Goal: Information Seeking & Learning: Learn about a topic

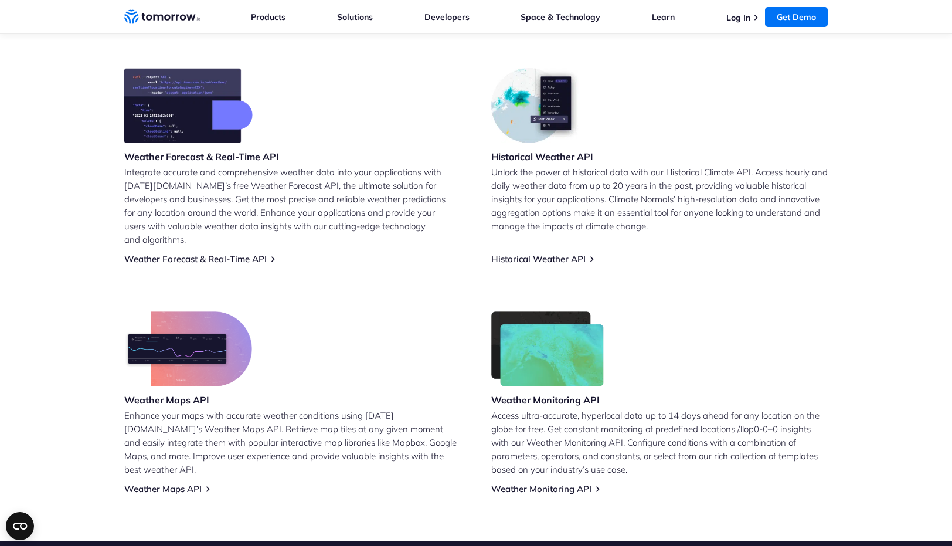
scroll to position [461, 0]
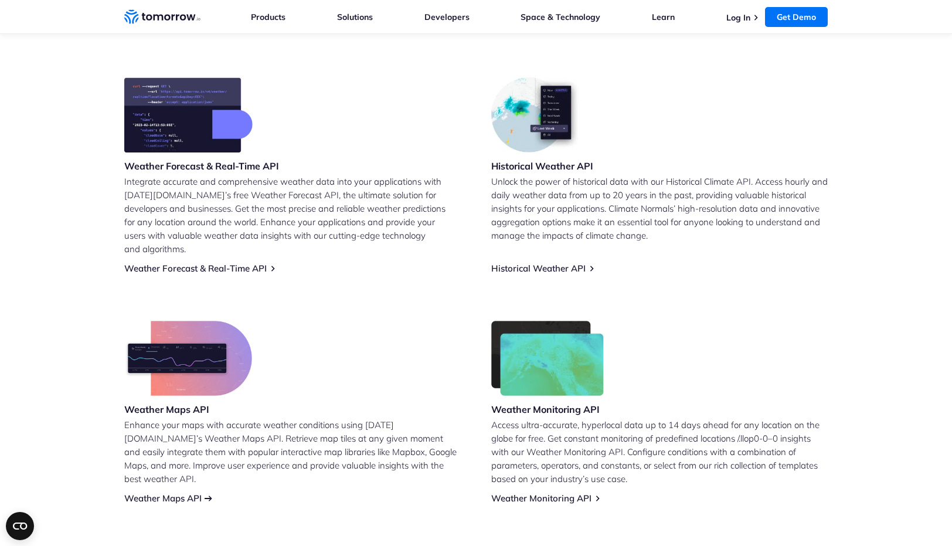
click at [168, 493] on link "Weather Maps API" at bounding box center [162, 498] width 77 height 11
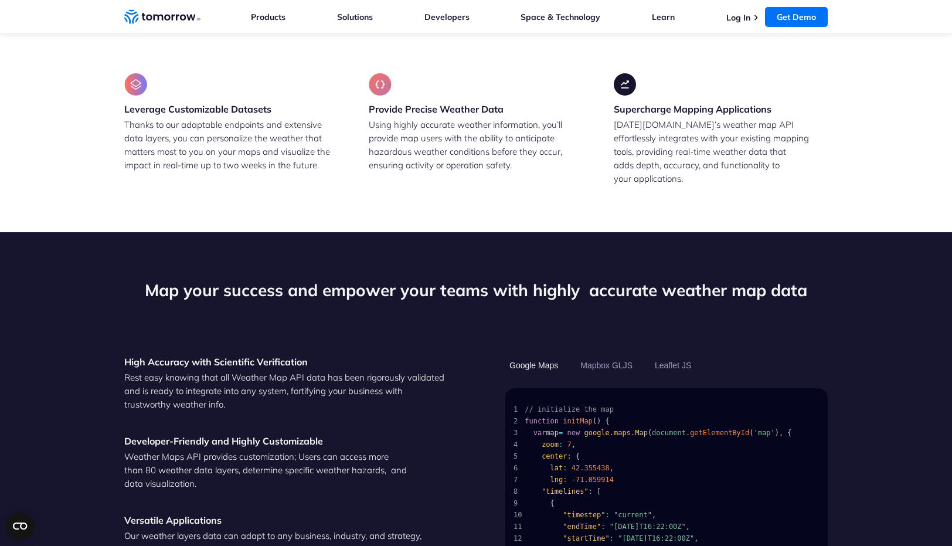
scroll to position [962, 0]
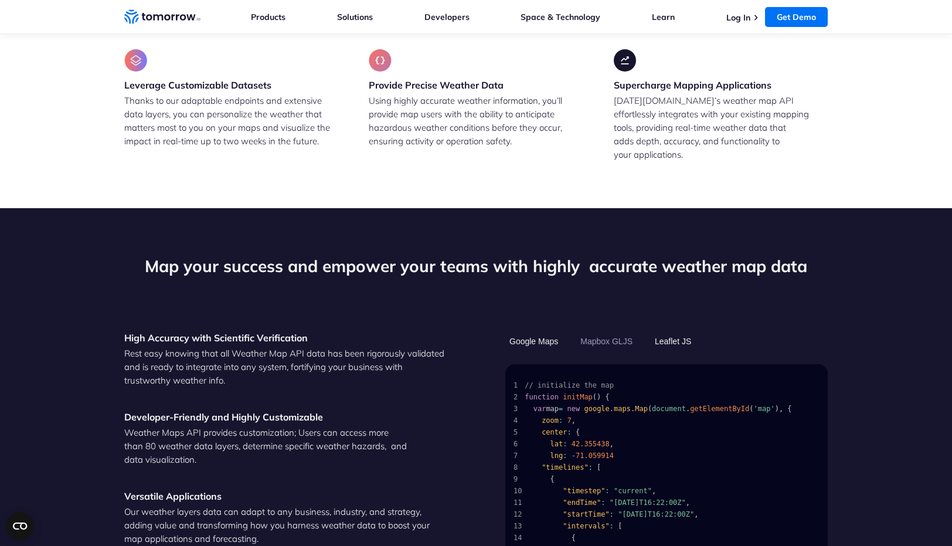
click at [677, 331] on button "Leaflet JS" at bounding box center [673, 341] width 45 height 20
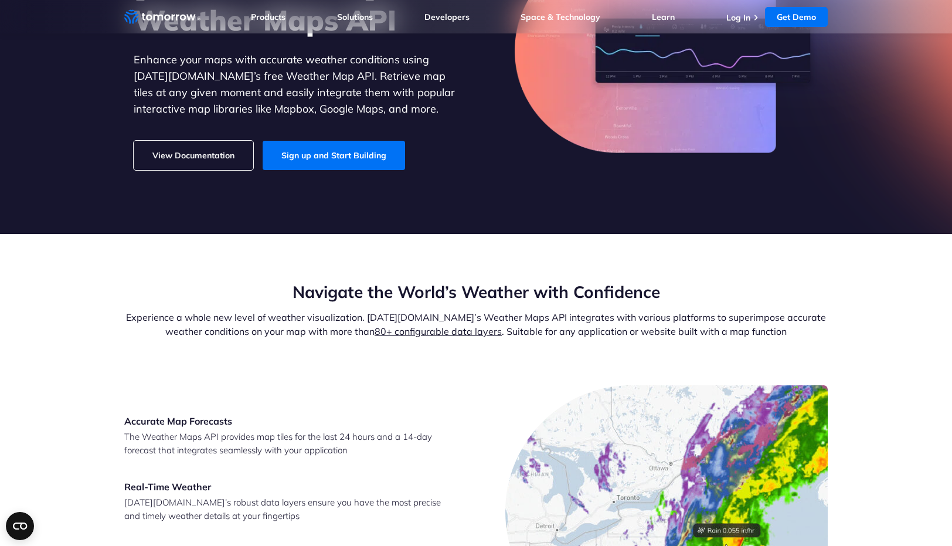
scroll to position [178, 0]
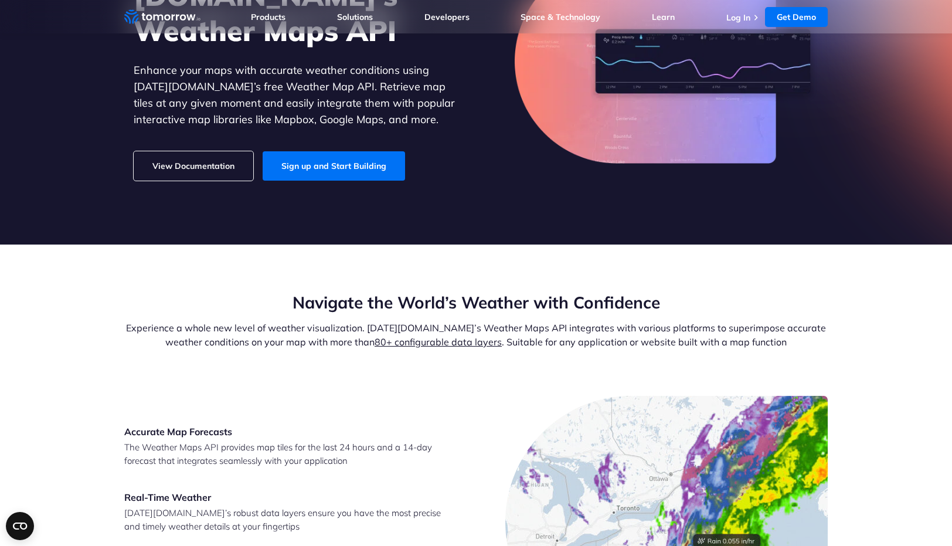
click at [413, 344] on link "80+ configurable data layers" at bounding box center [438, 342] width 127 height 12
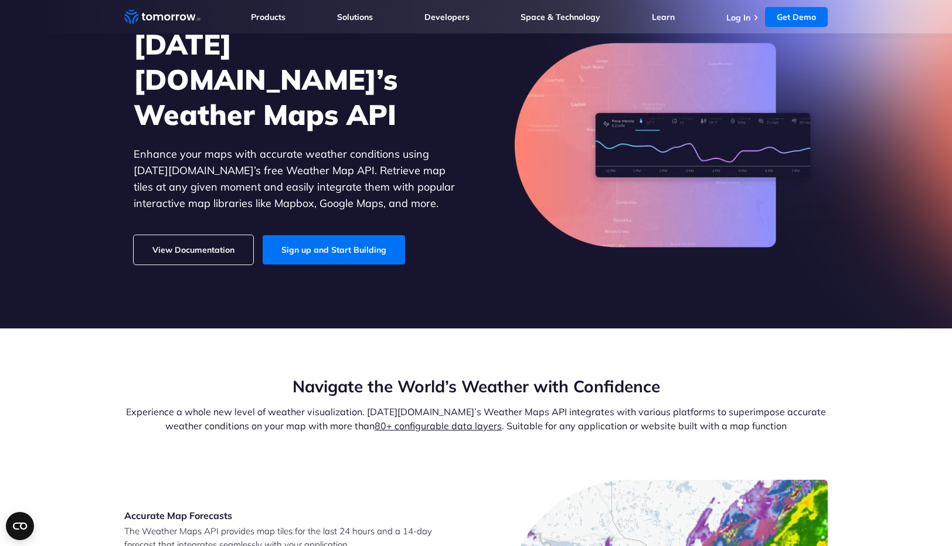
scroll to position [93, 0]
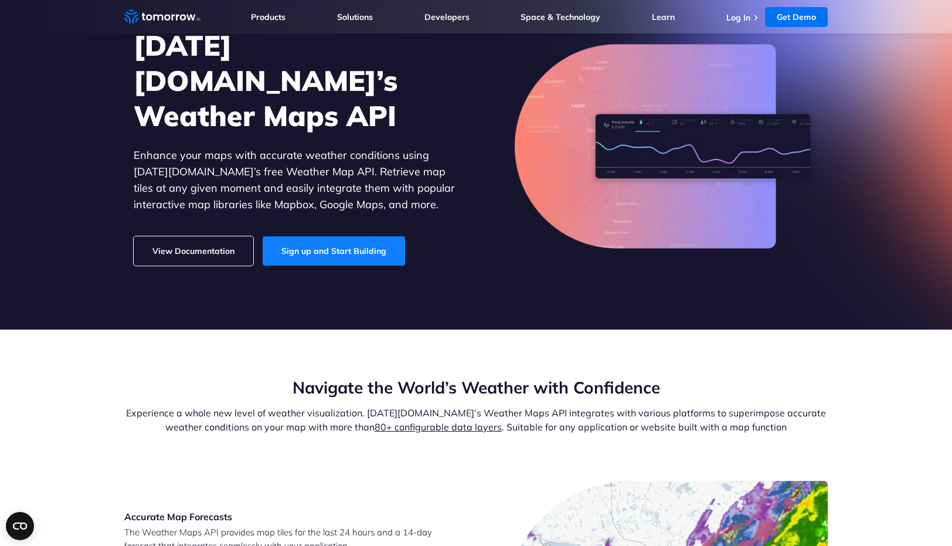
click at [320, 236] on link "Sign up and Start Building" at bounding box center [334, 250] width 142 height 29
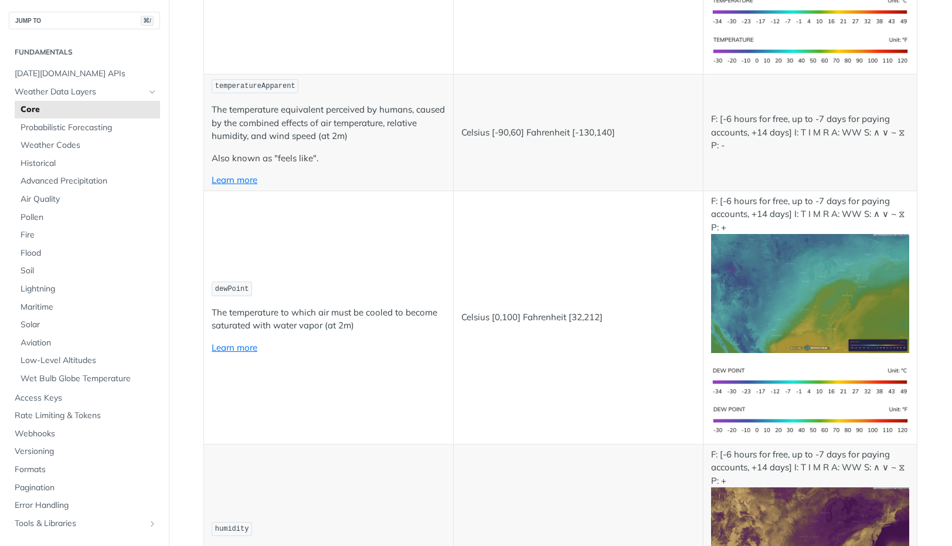
scroll to position [416, 0]
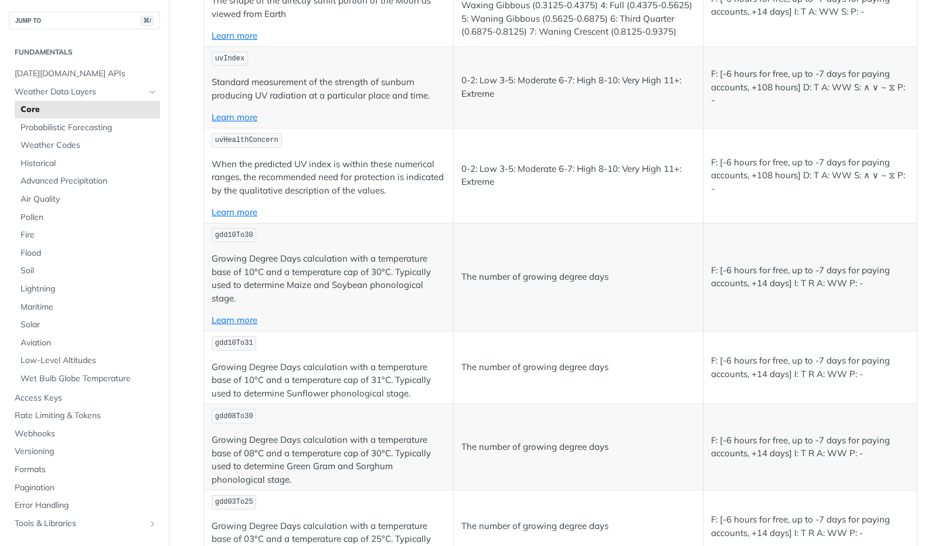
scroll to position [5236, 0]
click at [34, 323] on span "Solar" at bounding box center [89, 325] width 137 height 12
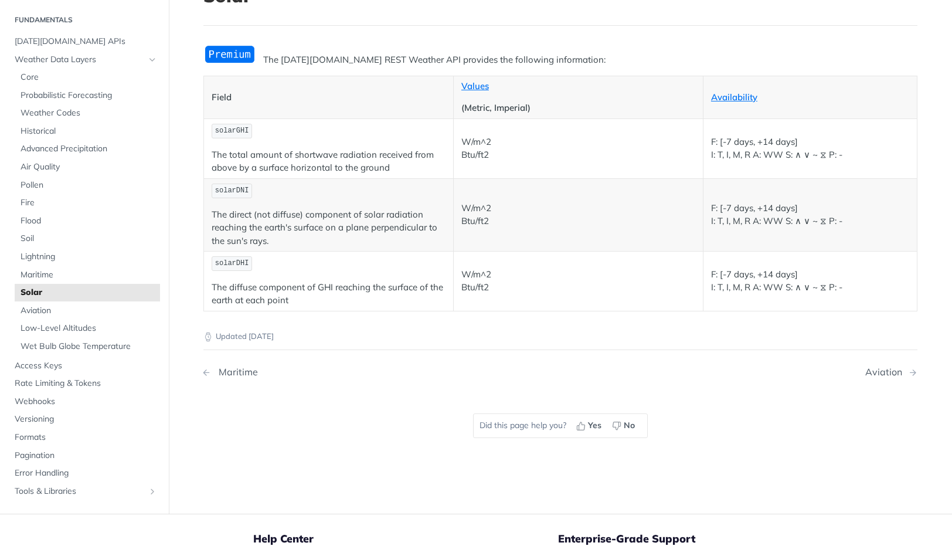
scroll to position [82, 0]
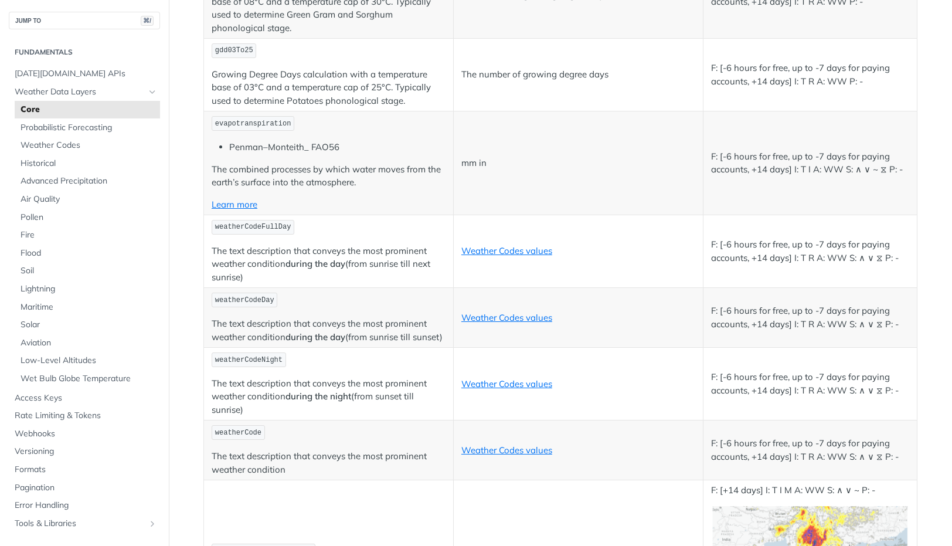
scroll to position [5687, 0]
click at [506, 450] on link "Weather Codes values" at bounding box center [506, 451] width 91 height 11
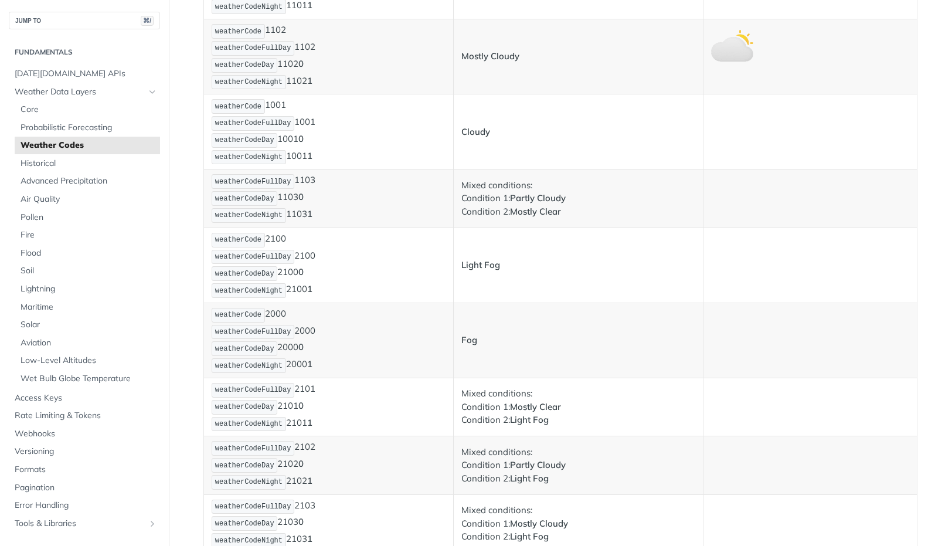
scroll to position [507, 0]
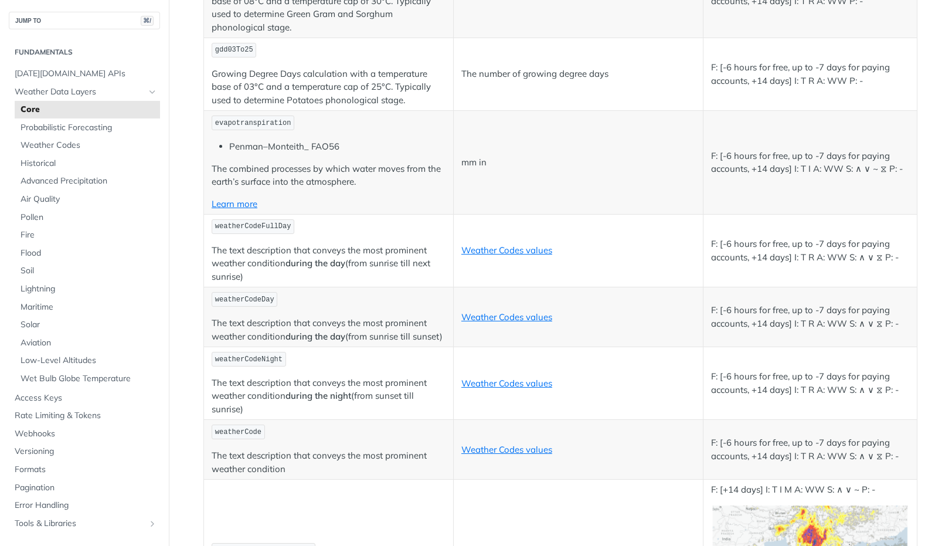
scroll to position [5698, 0]
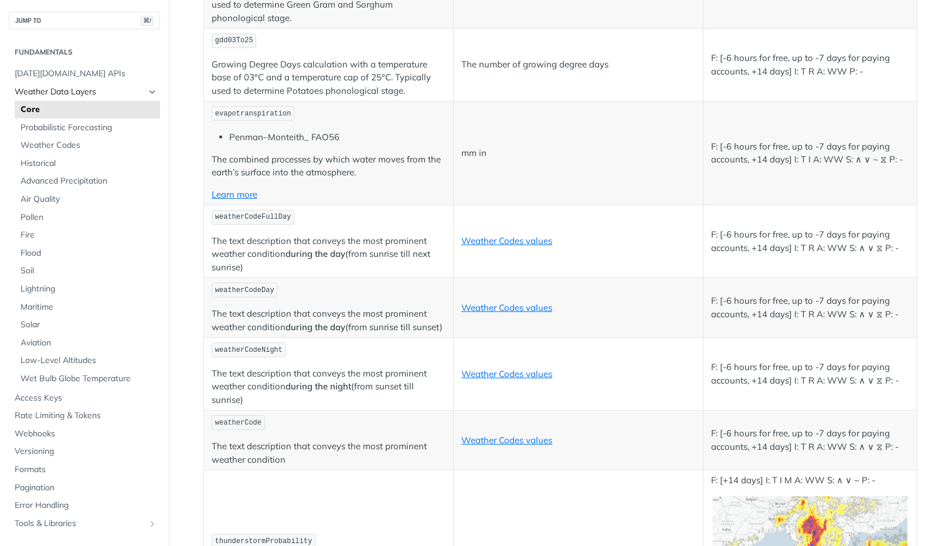
click at [50, 90] on span "Weather Data Layers" at bounding box center [80, 92] width 130 height 12
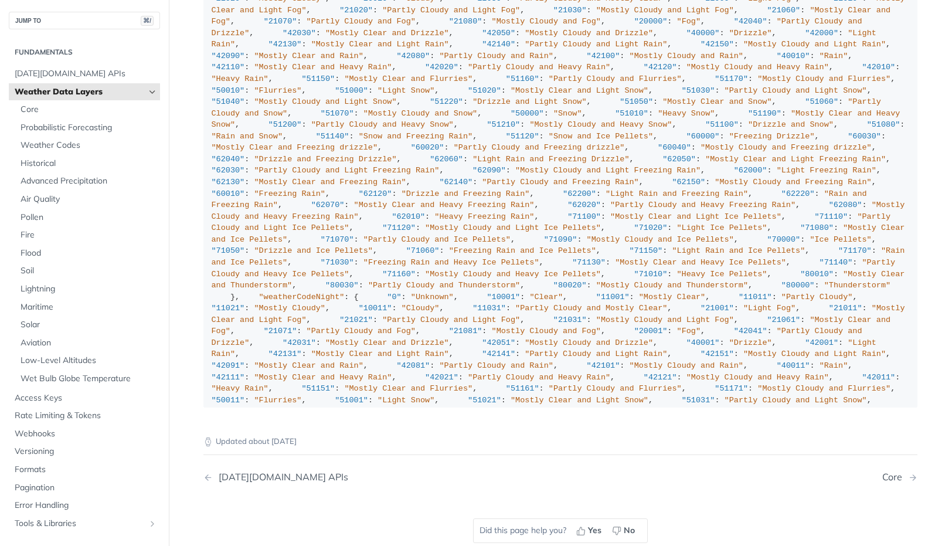
scroll to position [1267, 0]
click at [33, 110] on span "Core" at bounding box center [89, 110] width 137 height 12
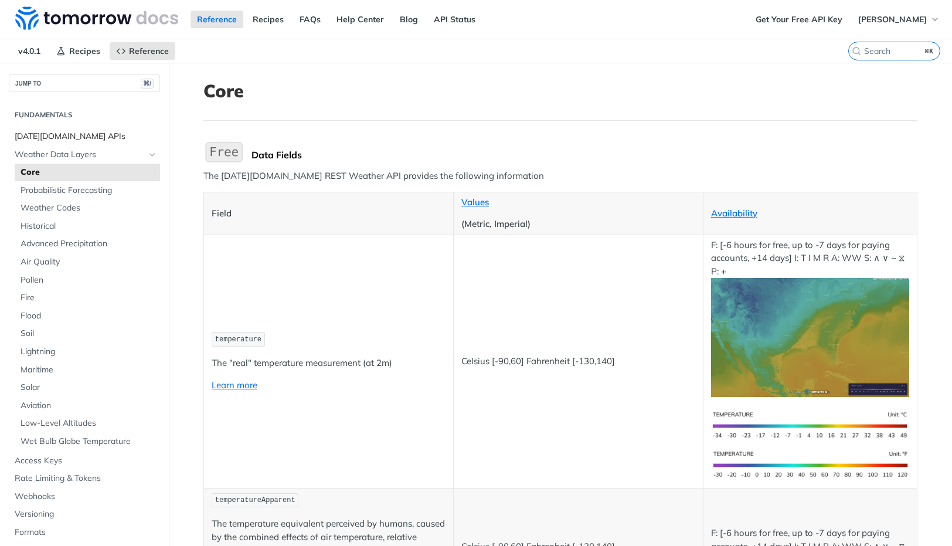
click at [49, 134] on span "[DATE][DOMAIN_NAME] APIs" at bounding box center [86, 137] width 142 height 12
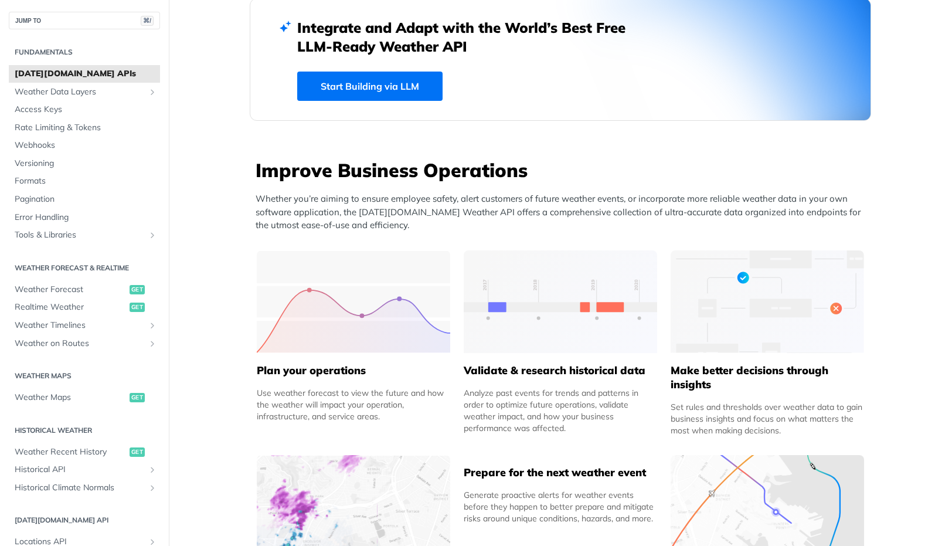
scroll to position [330, 0]
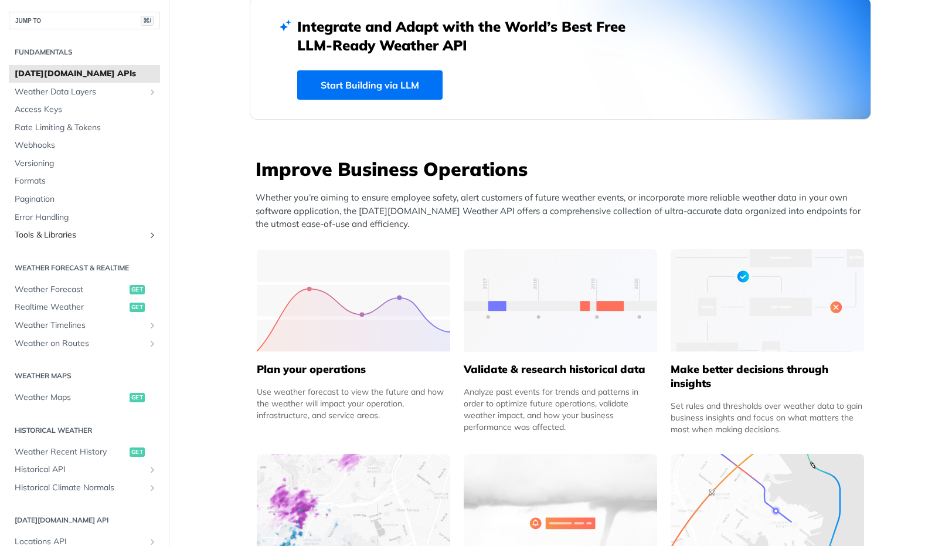
click at [30, 234] on span "Tools & Libraries" at bounding box center [80, 235] width 130 height 12
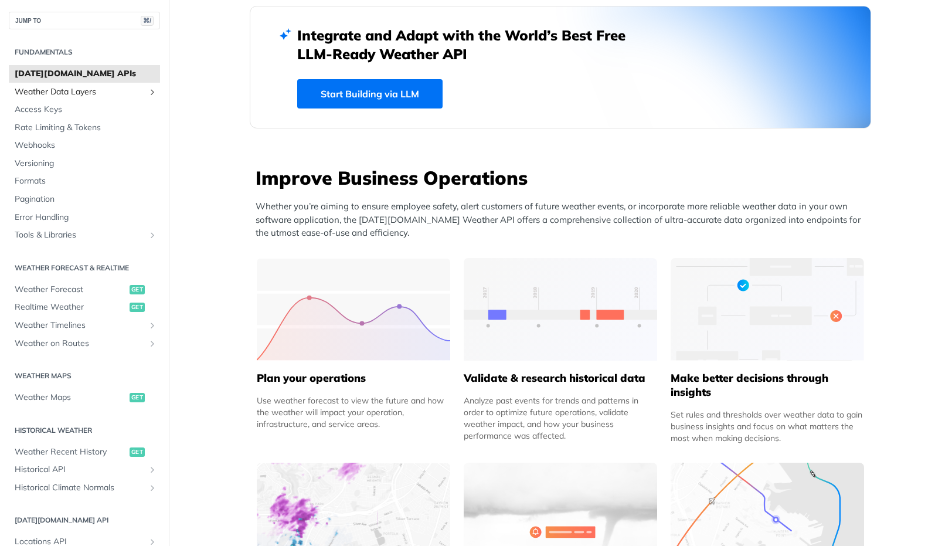
click at [66, 93] on span "Weather Data Layers" at bounding box center [80, 92] width 130 height 12
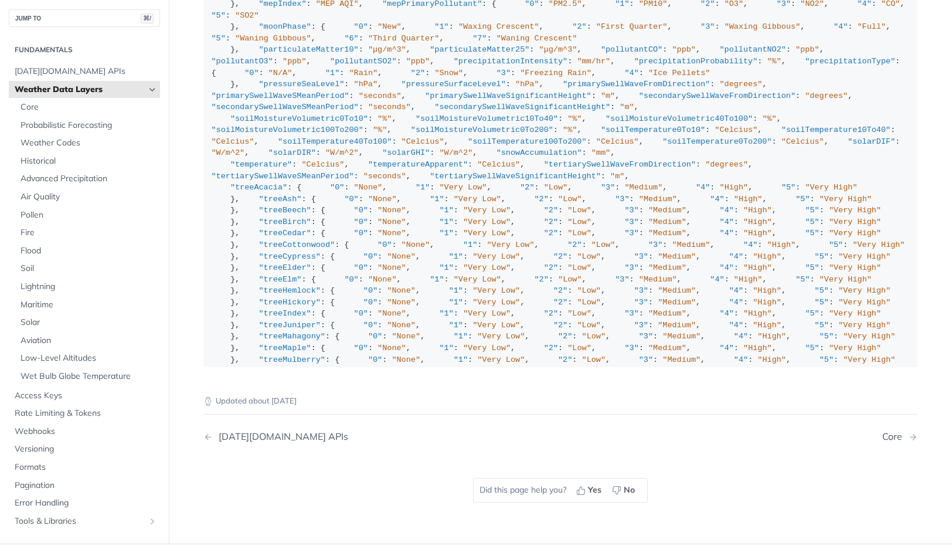
scroll to position [1309, 0]
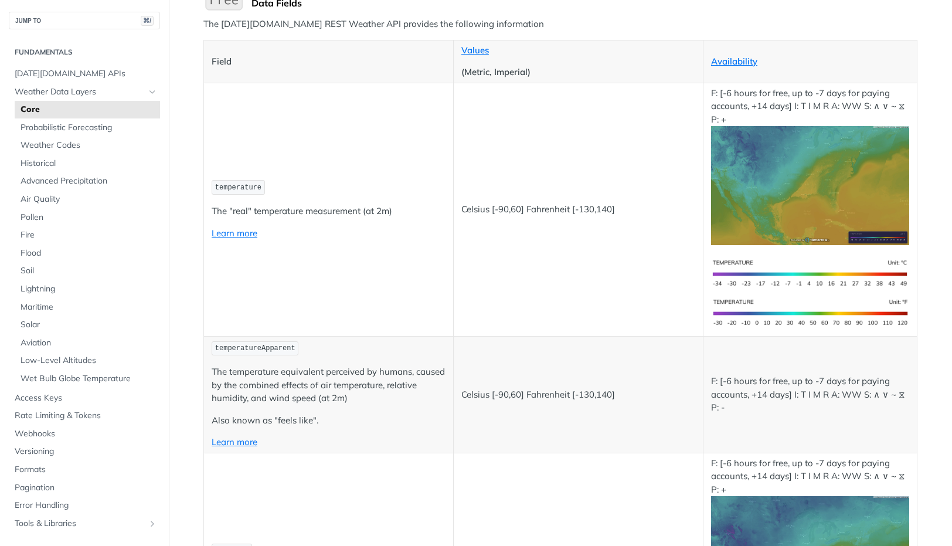
scroll to position [152, 0]
click at [236, 440] on link "Learn more" at bounding box center [235, 441] width 46 height 11
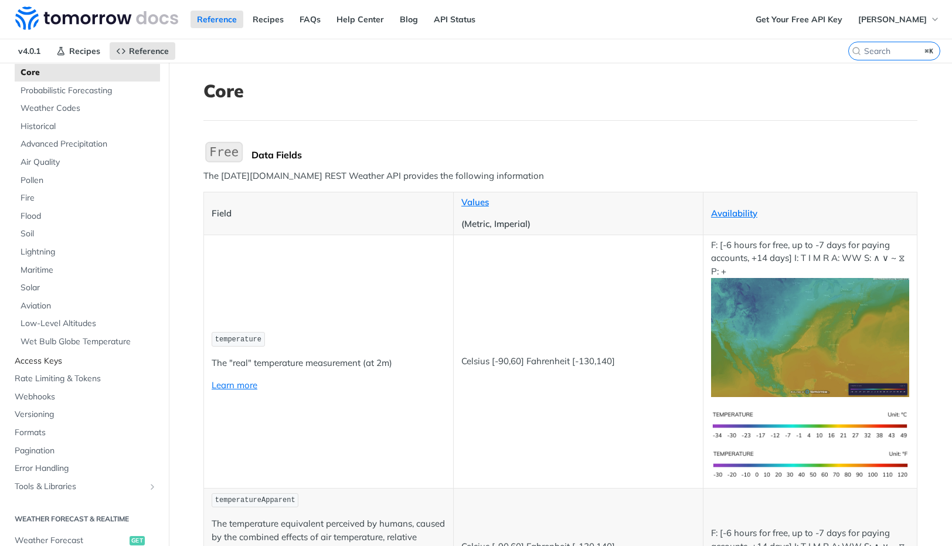
scroll to position [100, 0]
click at [46, 414] on span "Versioning" at bounding box center [86, 414] width 142 height 12
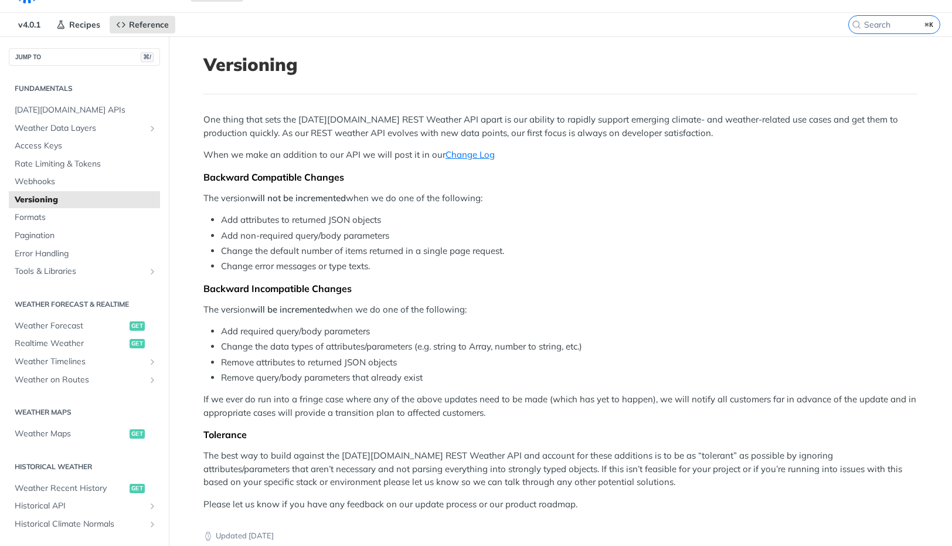
scroll to position [26, 0]
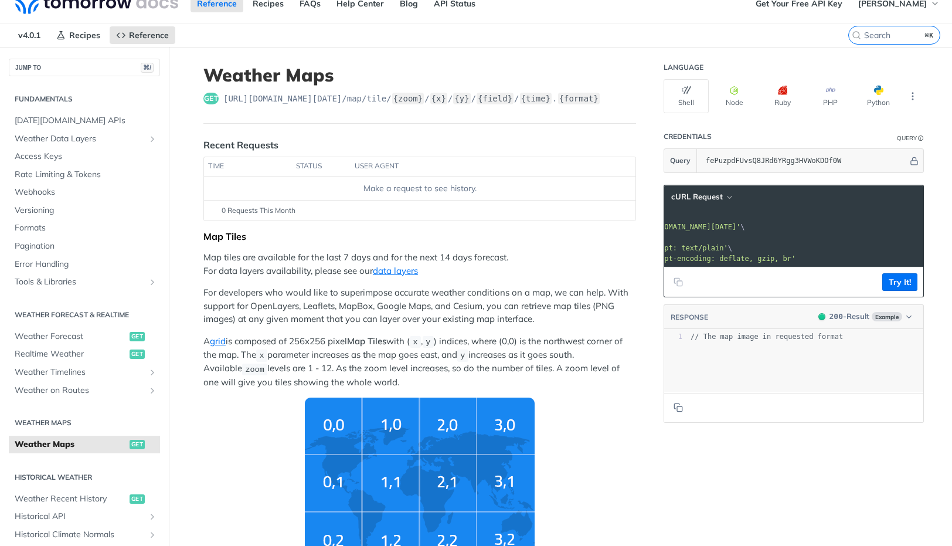
scroll to position [0, 46]
click at [38, 155] on span "Access Keys" at bounding box center [86, 157] width 142 height 12
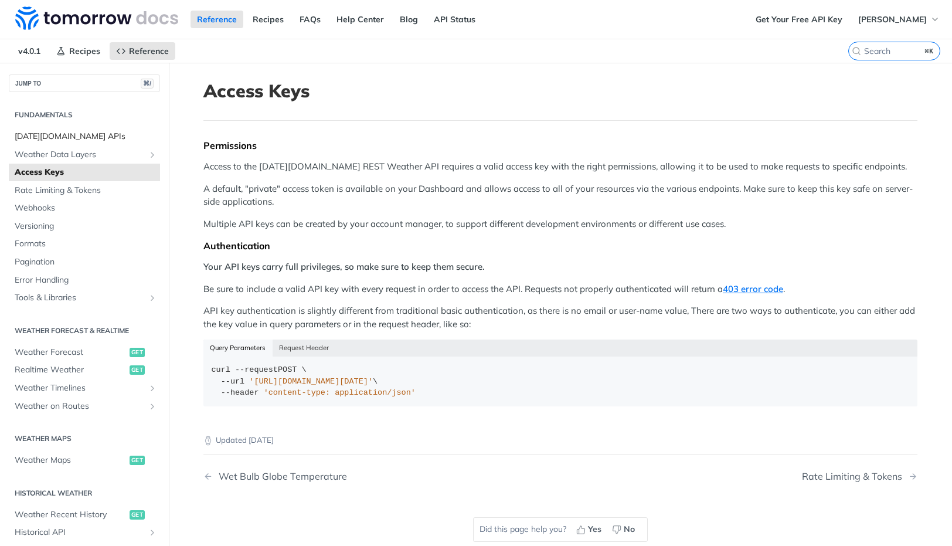
click at [54, 135] on span "[DATE][DOMAIN_NAME] APIs" at bounding box center [86, 137] width 142 height 12
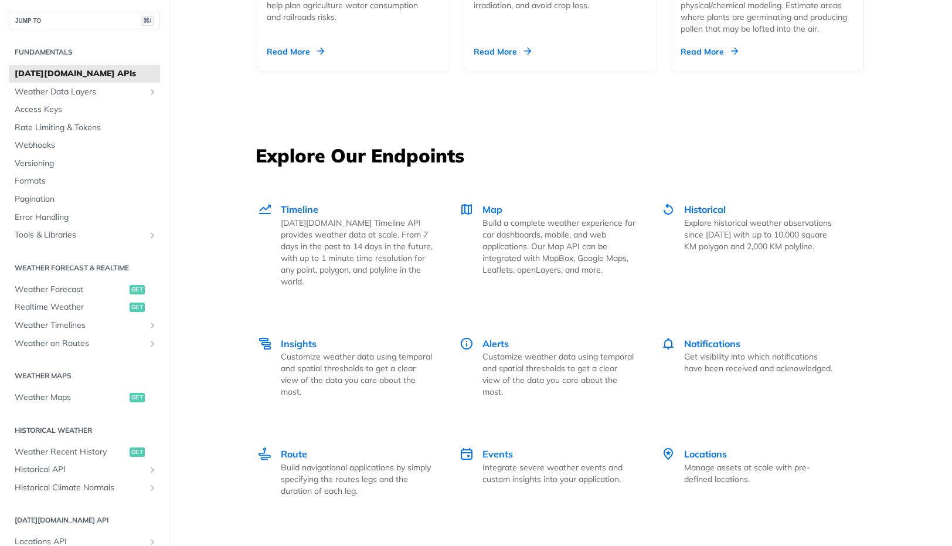
scroll to position [1492, 0]
click at [497, 209] on span "Map" at bounding box center [493, 209] width 20 height 12
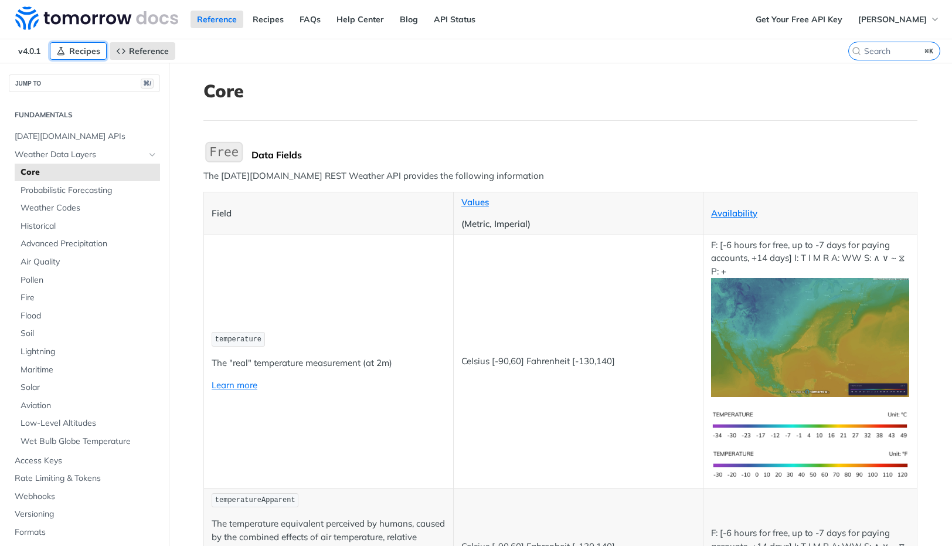
click at [80, 47] on span "Recipes" at bounding box center [84, 51] width 31 height 11
